Goal: Transaction & Acquisition: Book appointment/travel/reservation

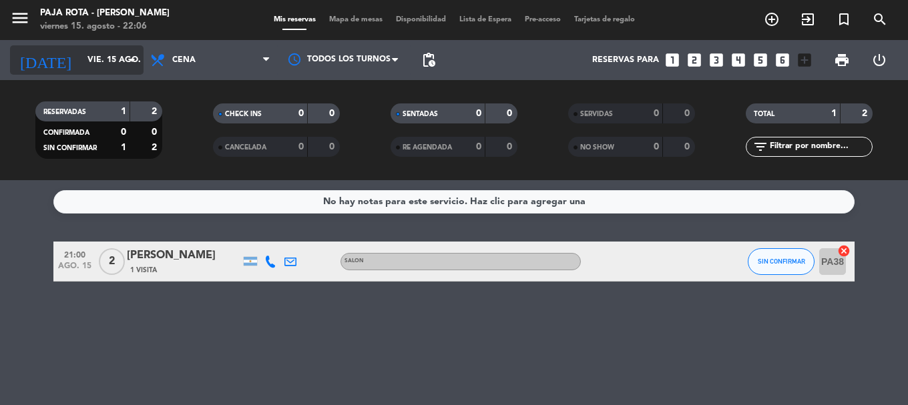
click at [122, 61] on input "vie. 15 ago." at bounding box center [137, 60] width 113 height 23
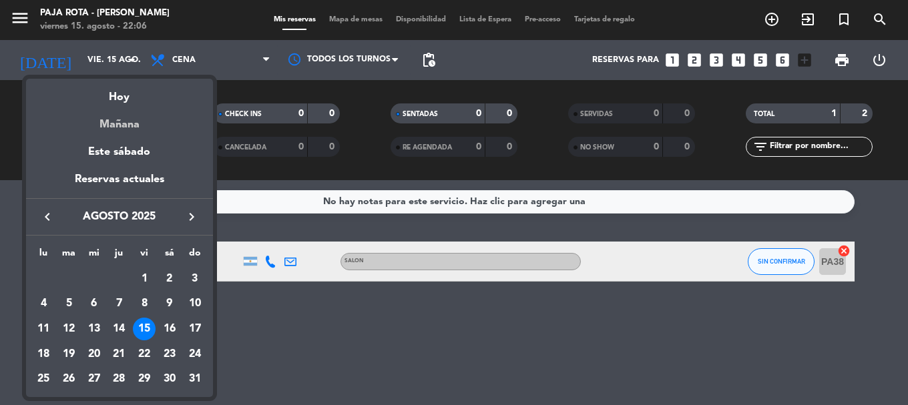
click at [150, 128] on div "Mañana" at bounding box center [119, 119] width 187 height 27
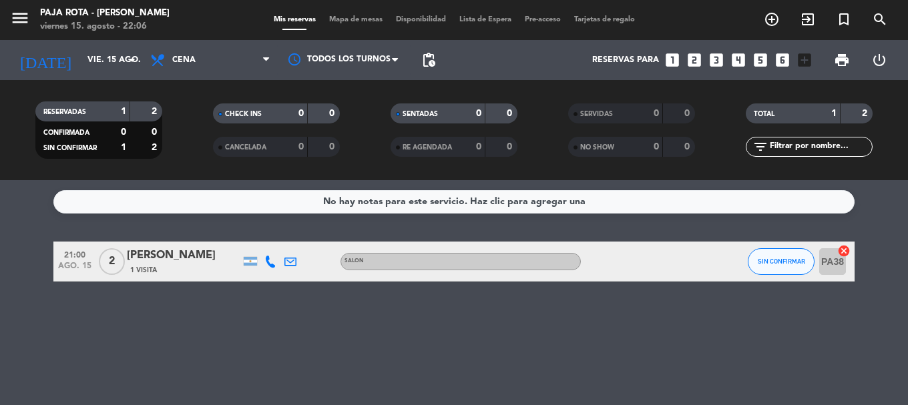
type input "sáb. 16 ago."
click at [208, 63] on span "Cena" at bounding box center [211, 59] width 134 height 29
click at [217, 124] on div "menu PAJA [PERSON_NAME] [PERSON_NAME] 15. [PERSON_NAME] - 22:06 Mis reservas Ma…" at bounding box center [454, 90] width 908 height 180
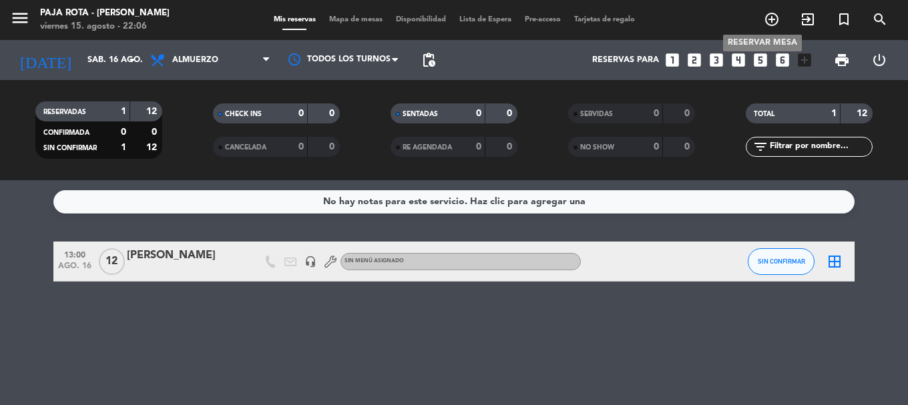
click at [767, 17] on icon "add_circle_outline" at bounding box center [772, 19] width 16 height 16
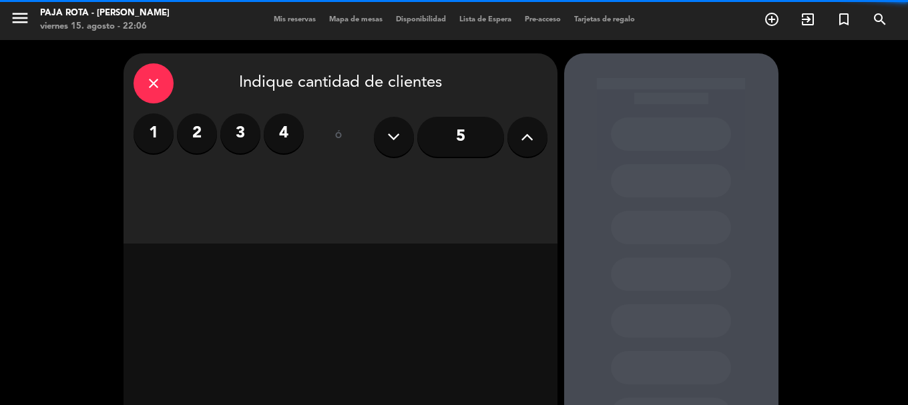
click at [256, 134] on label "3" at bounding box center [240, 134] width 40 height 40
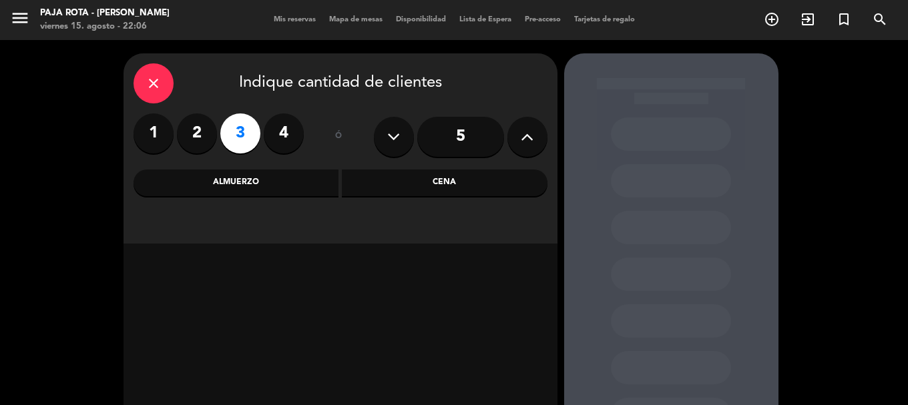
click at [307, 194] on div "Almuerzo" at bounding box center [237, 183] width 206 height 27
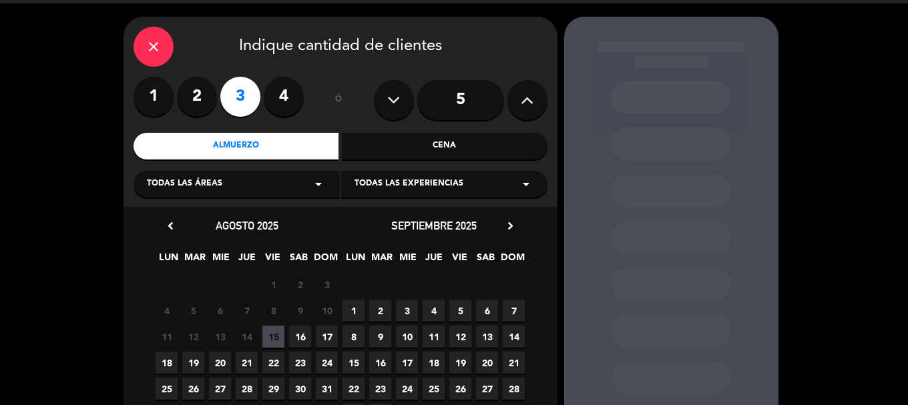
scroll to position [67, 0]
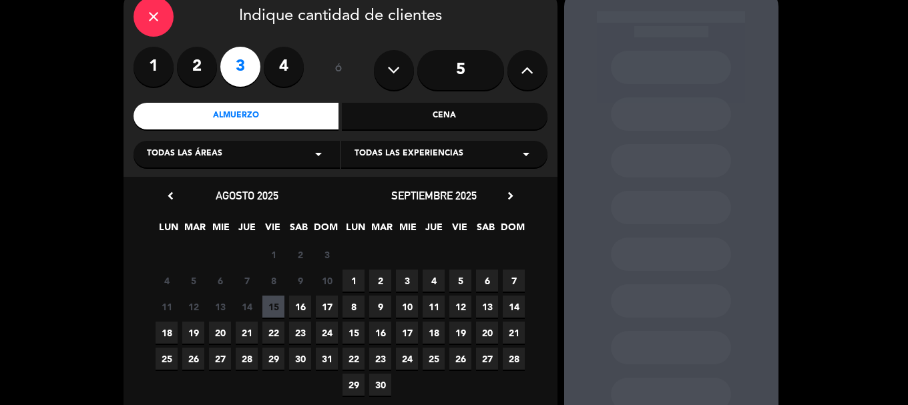
click at [294, 313] on span "16" at bounding box center [300, 307] width 22 height 22
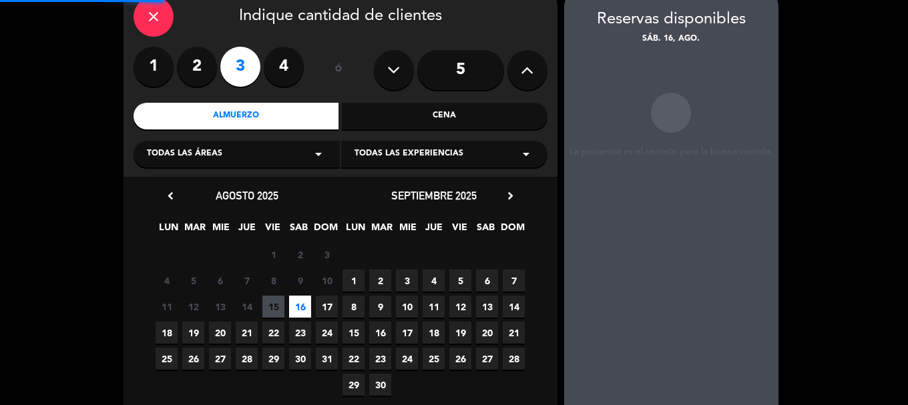
scroll to position [53, 0]
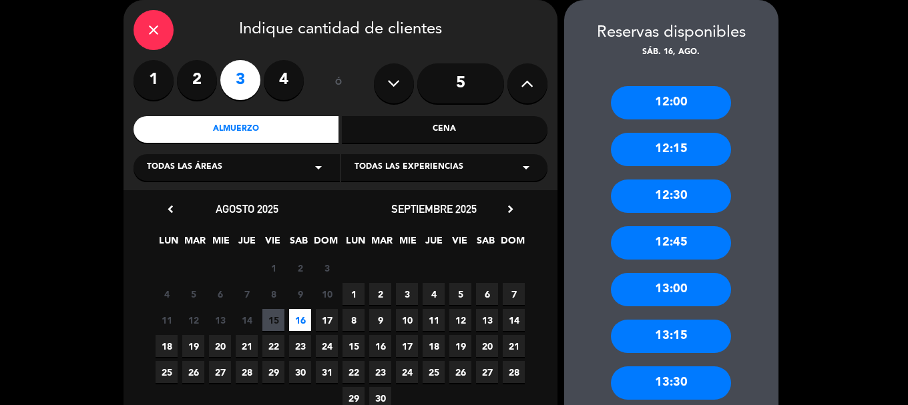
click at [687, 380] on div "13:30" at bounding box center [671, 383] width 120 height 33
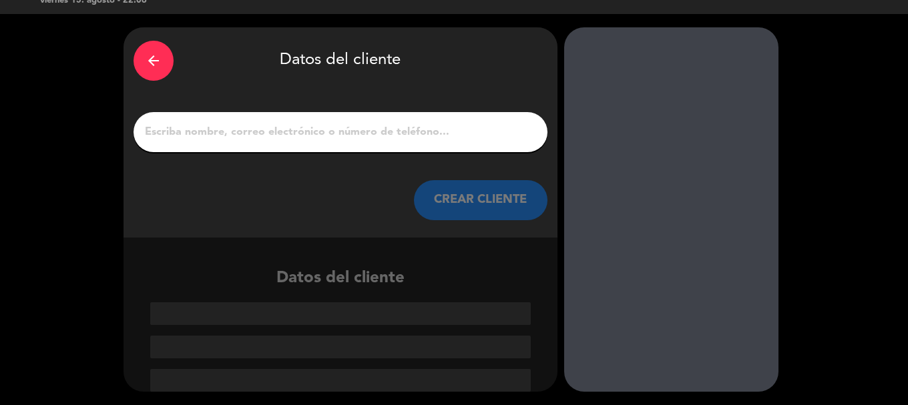
click at [373, 138] on input "1" at bounding box center [341, 132] width 394 height 19
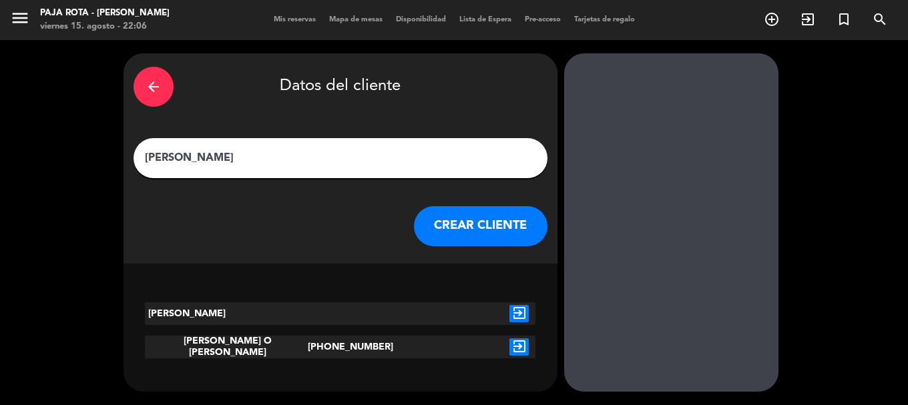
type input "[PERSON_NAME]"
click at [464, 232] on button "CREAR CLIENTE" at bounding box center [481, 226] width 134 height 40
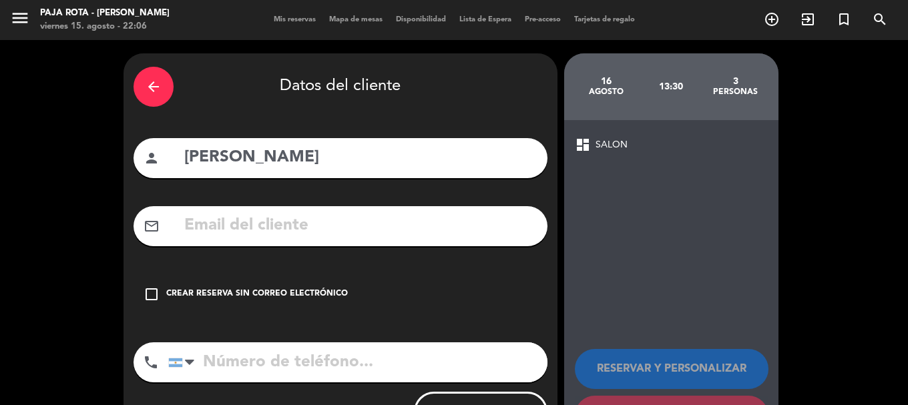
click at [176, 301] on div "Crear reserva sin correo electrónico" at bounding box center [257, 294] width 182 height 13
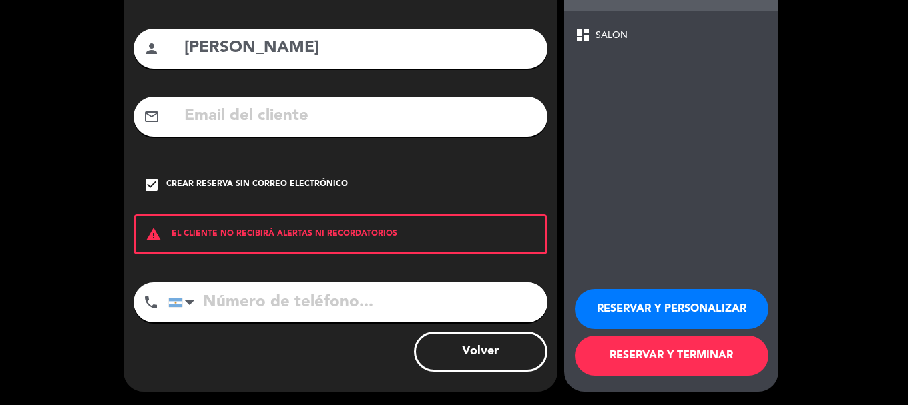
scroll to position [142, 0]
click at [267, 309] on input "tel" at bounding box center [357, 303] width 379 height 40
type input "1157388032"
click at [679, 359] on button "RESERVAR Y TERMINAR" at bounding box center [672, 356] width 194 height 40
